Goal: Transaction & Acquisition: Download file/media

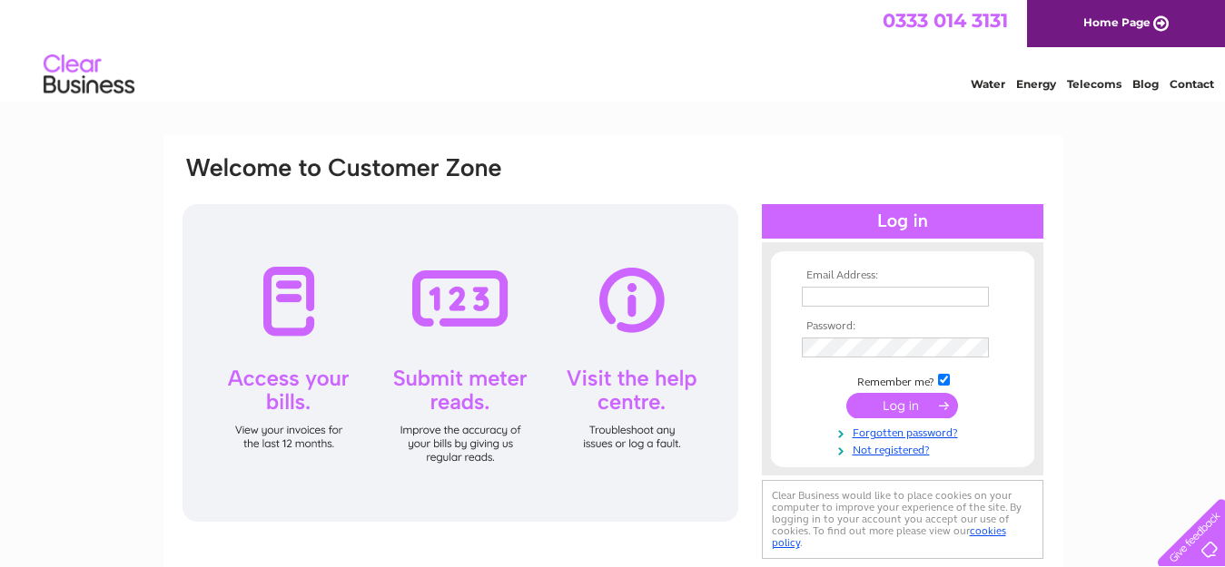
type input "[EMAIL_ADDRESS][DOMAIN_NAME]"
click at [930, 409] on input "submit" at bounding box center [902, 405] width 112 height 25
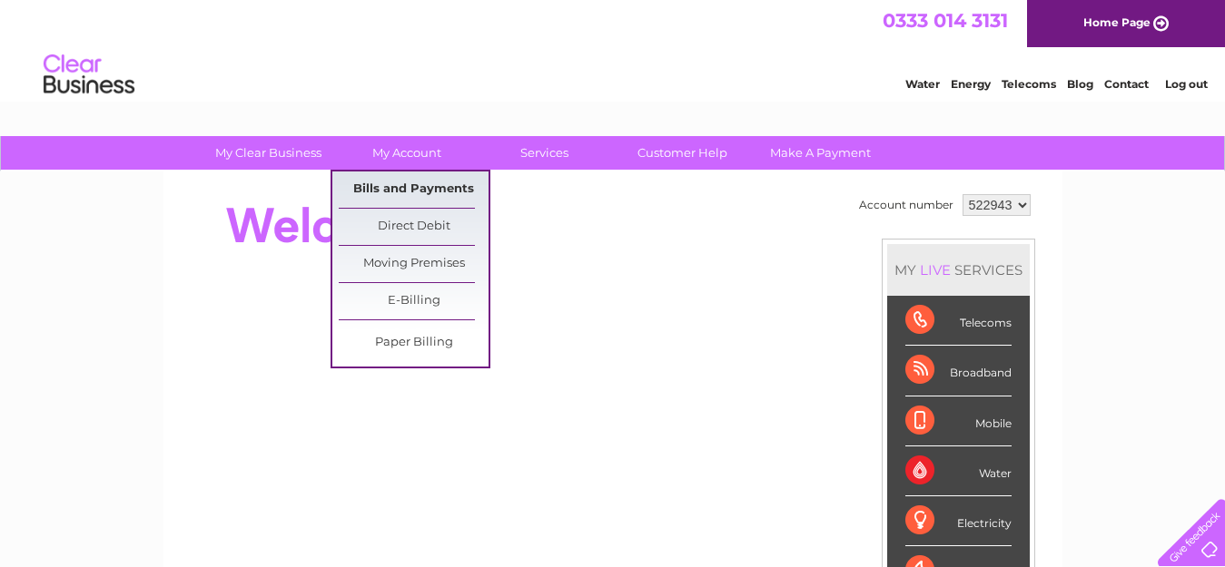
click at [402, 184] on link "Bills and Payments" at bounding box center [414, 190] width 150 height 36
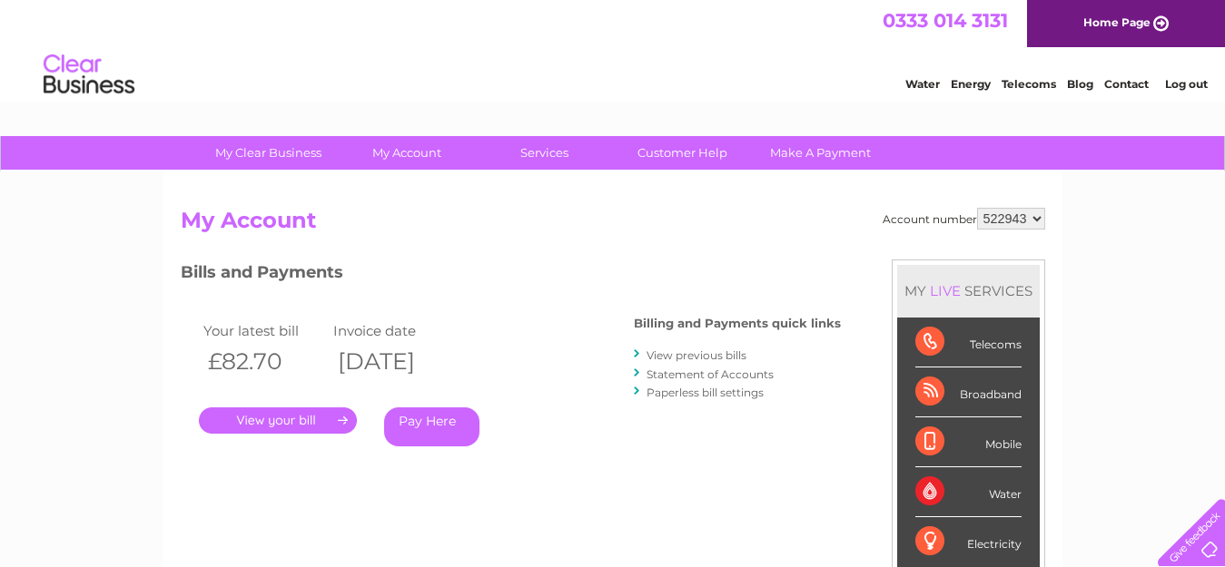
click at [271, 414] on link "." at bounding box center [278, 421] width 158 height 26
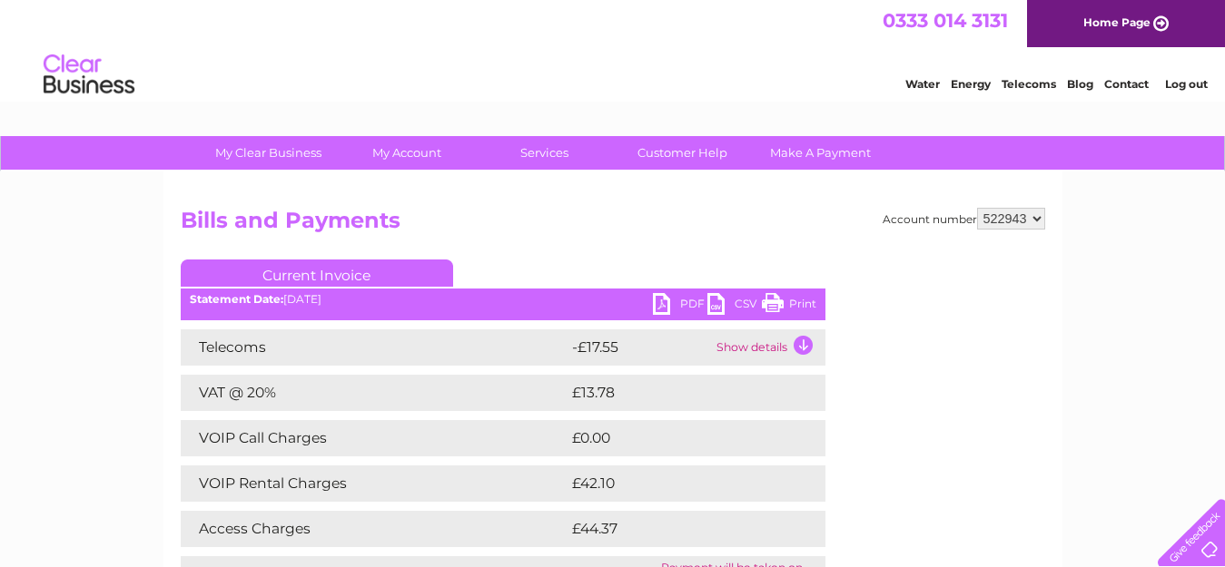
click at [663, 297] on link "PDF" at bounding box center [680, 306] width 54 height 26
click at [796, 348] on td "Show details" at bounding box center [768, 348] width 113 height 36
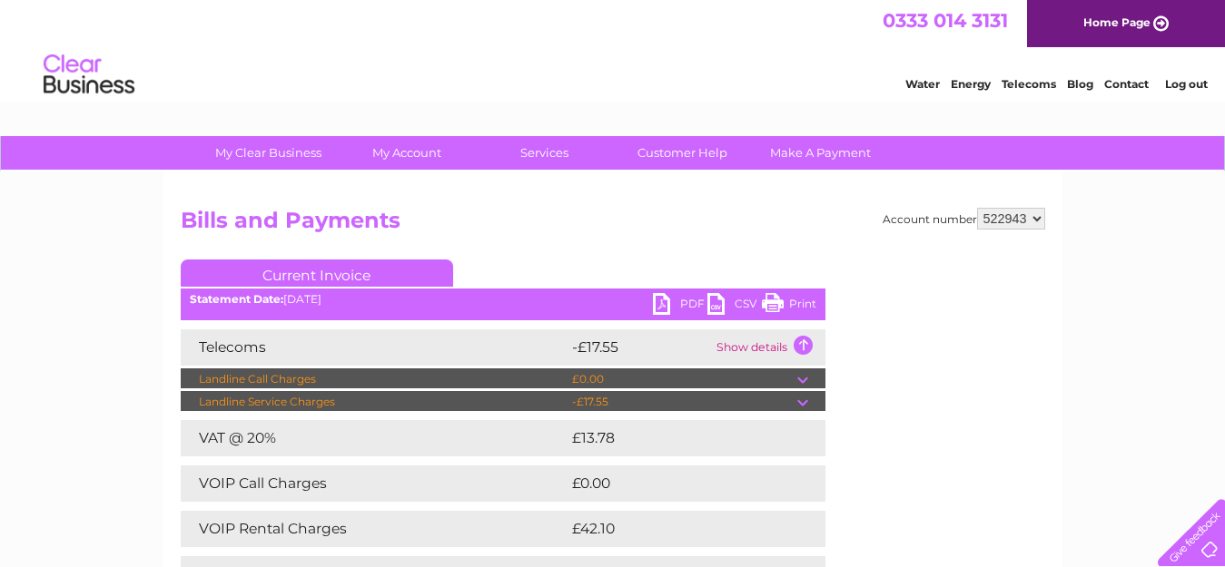
click at [1187, 80] on link "Log out" at bounding box center [1186, 84] width 43 height 14
